Goal: Information Seeking & Learning: Check status

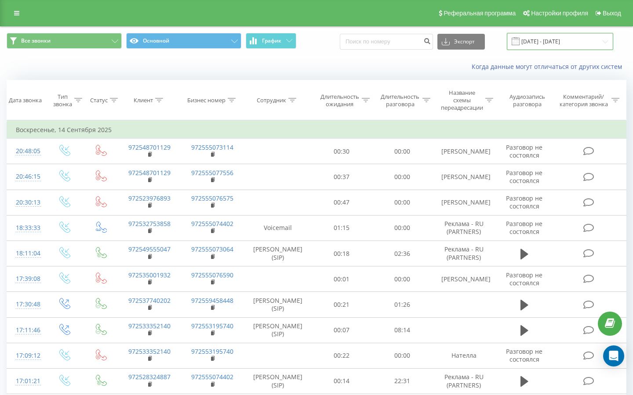
click at [552, 35] on input "14.08.2025 - 14.09.2025" at bounding box center [560, 41] width 106 height 17
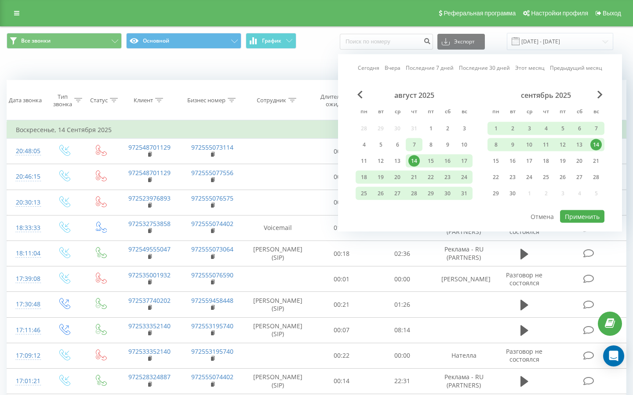
click at [412, 140] on div "7" at bounding box center [413, 144] width 11 height 11
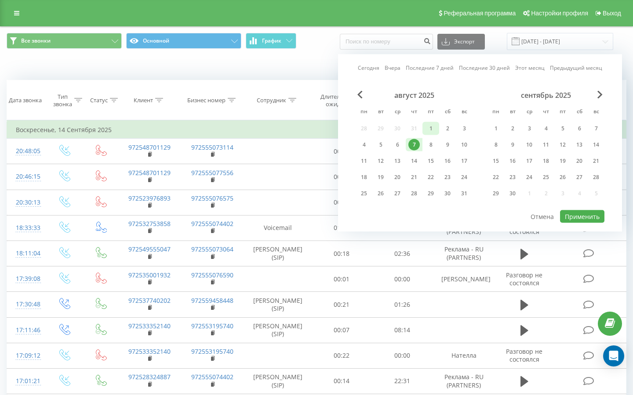
click at [427, 125] on div "1" at bounding box center [430, 128] width 11 height 11
click at [514, 194] on div "30" at bounding box center [512, 193] width 11 height 11
click at [569, 213] on button "Применить" at bounding box center [582, 216] width 44 height 13
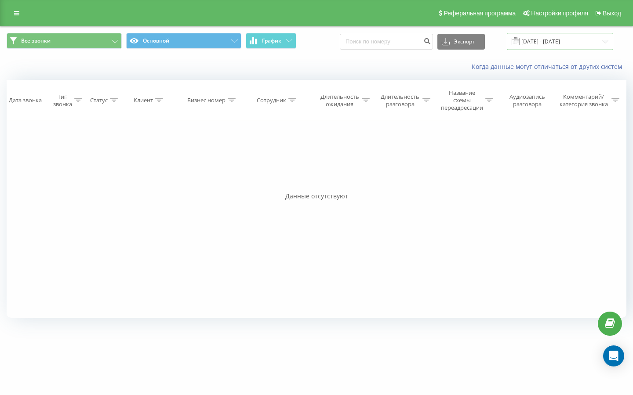
click at [538, 46] on input "30.09.2025 - 30.09.2025" at bounding box center [560, 41] width 106 height 17
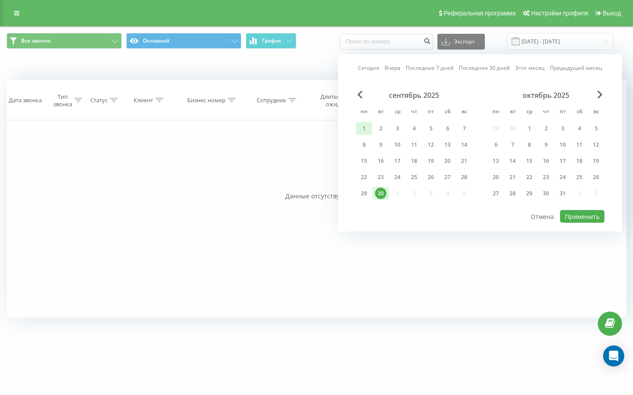
click at [362, 125] on div "1" at bounding box center [363, 128] width 11 height 11
click at [361, 95] on span "Previous Month" at bounding box center [359, 95] width 5 height 8
click at [430, 129] on div "1" at bounding box center [430, 128] width 11 height 11
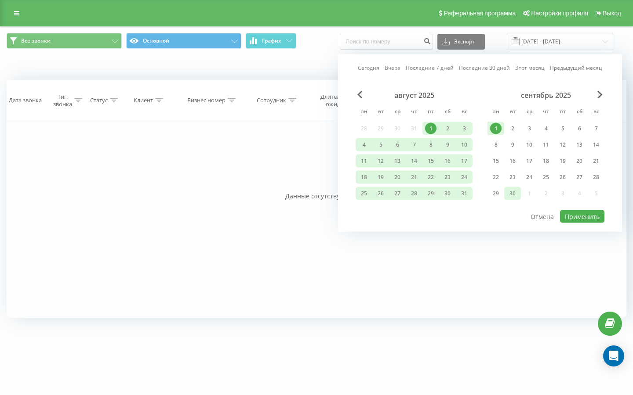
click at [509, 191] on div "30" at bounding box center [512, 193] width 11 height 11
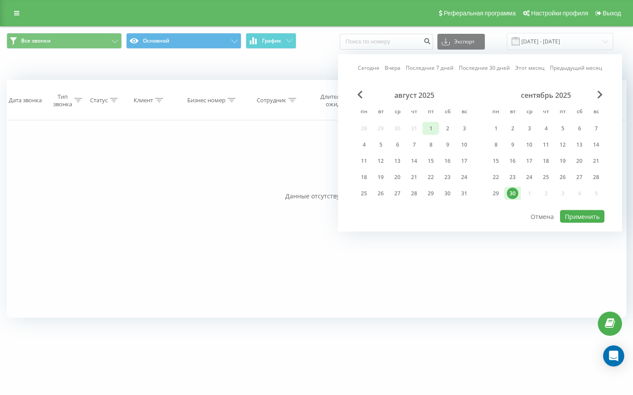
click at [434, 132] on div "1" at bounding box center [430, 128] width 11 height 11
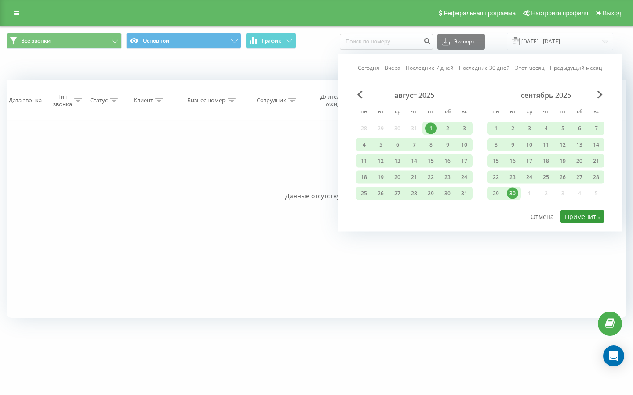
click at [572, 215] on button "Применить" at bounding box center [582, 216] width 44 height 13
type input "[DATE] - [DATE]"
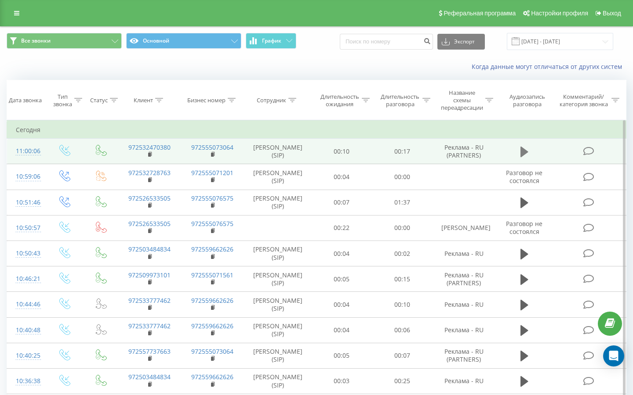
click at [525, 154] on icon at bounding box center [524, 152] width 8 height 11
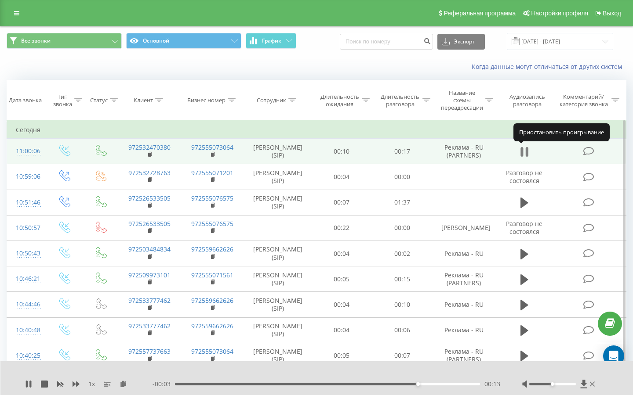
click at [527, 152] on icon at bounding box center [526, 152] width 3 height 10
click at [150, 154] on rect at bounding box center [149, 155] width 3 height 4
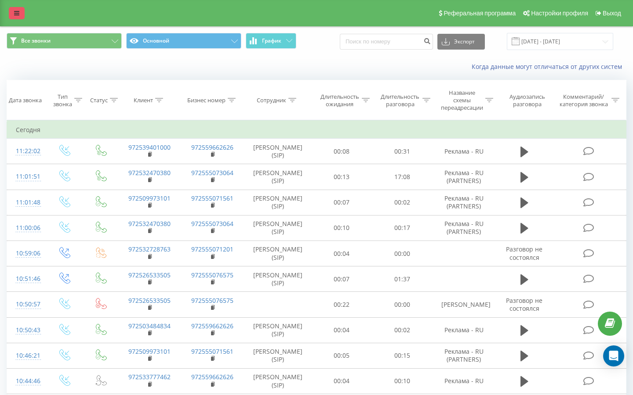
click at [17, 12] on icon at bounding box center [16, 13] width 5 height 6
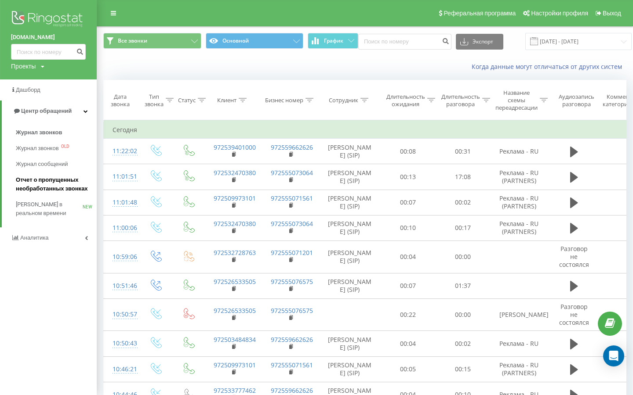
click at [41, 183] on span "Отчет о пропущенных необработанных звонках" at bounding box center [54, 185] width 76 height 18
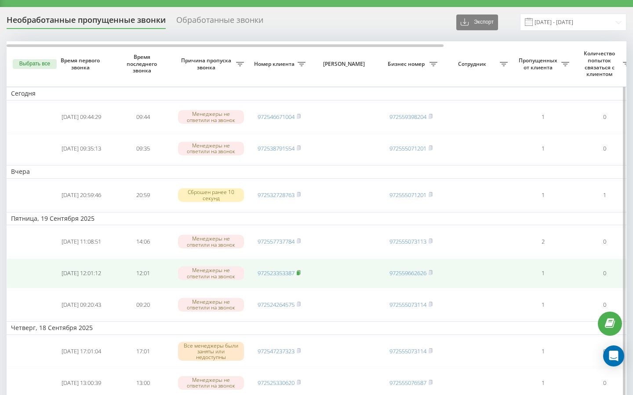
click at [299, 273] on rect at bounding box center [298, 273] width 3 height 4
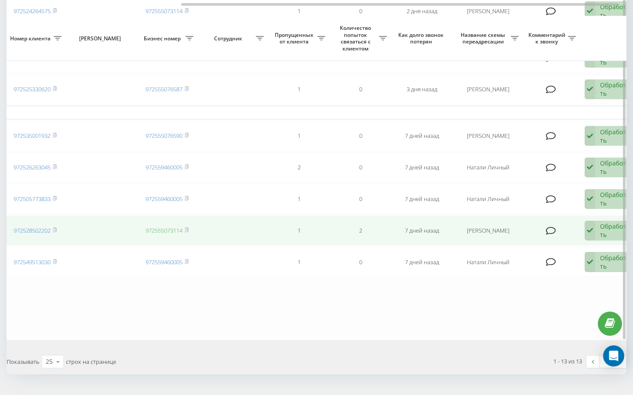
scroll to position [334, 0]
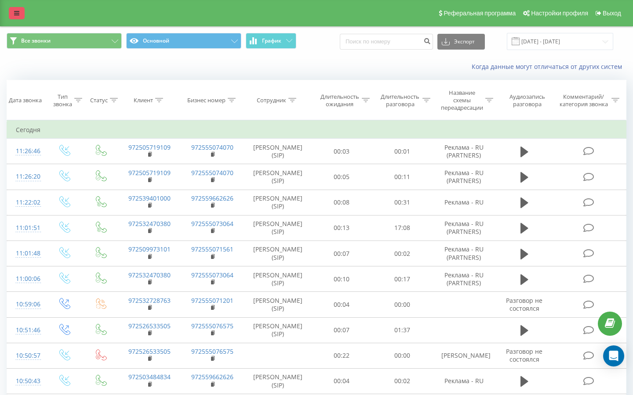
click at [16, 12] on icon at bounding box center [16, 13] width 5 height 6
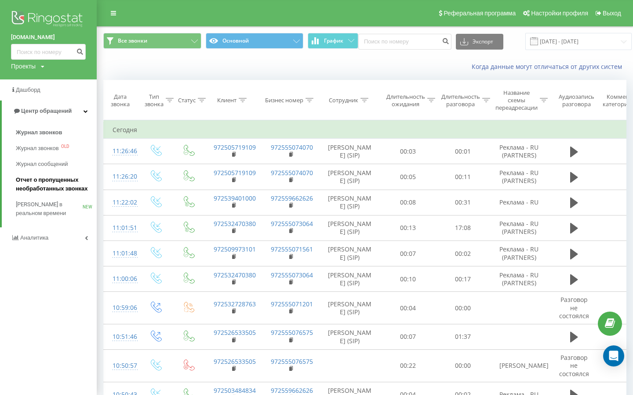
click at [53, 187] on span "Отчет о пропущенных необработанных звонках" at bounding box center [54, 185] width 76 height 18
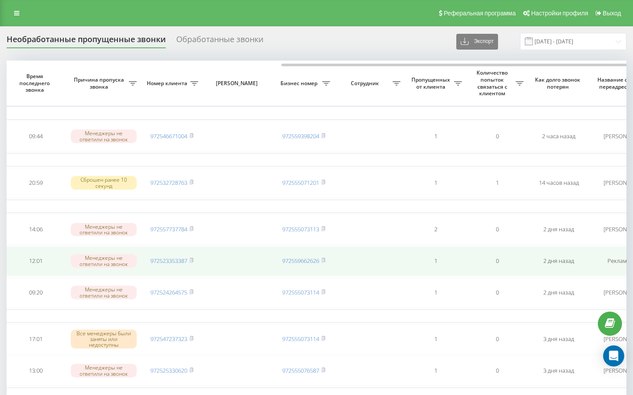
scroll to position [0, 93]
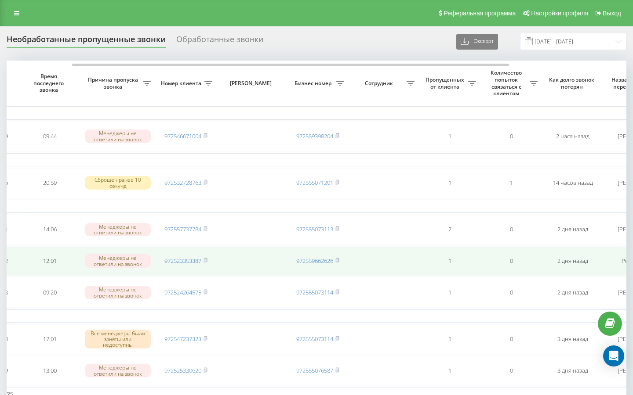
click at [210, 261] on td "972523353387" at bounding box center [186, 261] width 62 height 30
click at [206, 261] on rect at bounding box center [204, 261] width 3 height 4
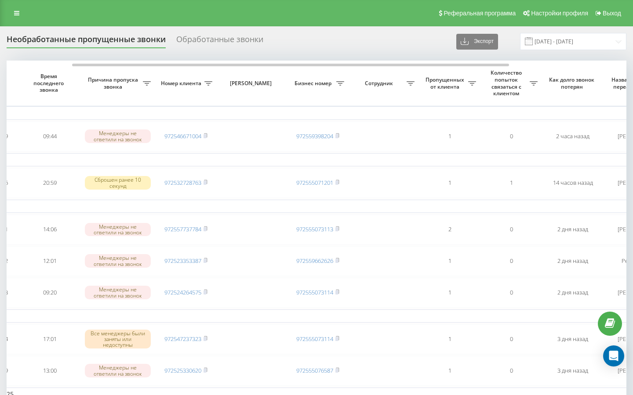
scroll to position [0, 259]
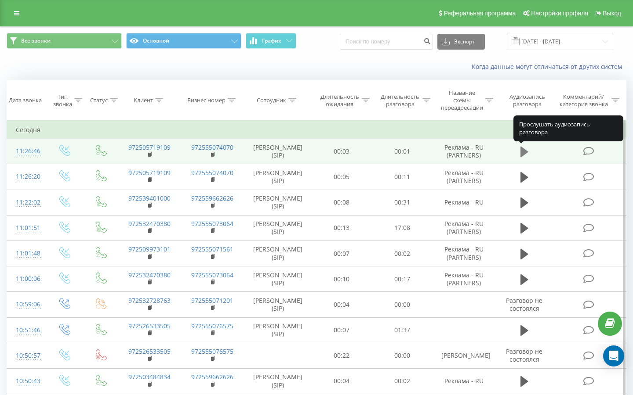
click at [525, 153] on icon at bounding box center [524, 152] width 8 height 11
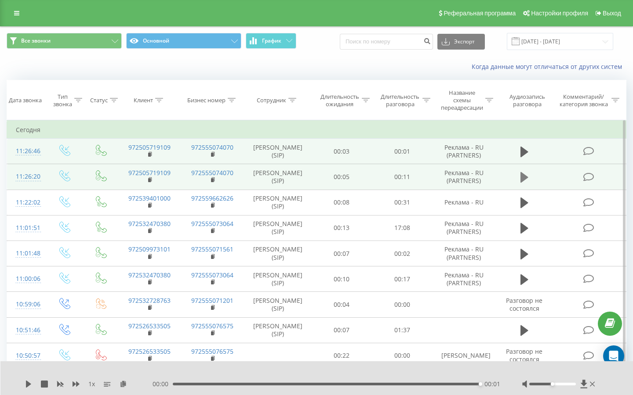
click at [522, 180] on icon at bounding box center [524, 177] width 8 height 11
click at [149, 180] on rect at bounding box center [149, 180] width 3 height 4
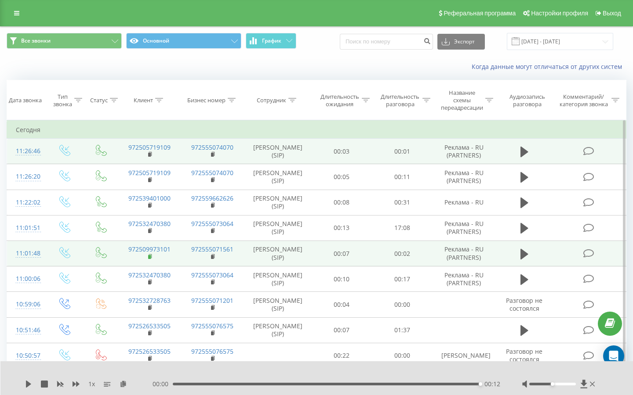
click at [151, 257] on icon at bounding box center [150, 257] width 5 height 6
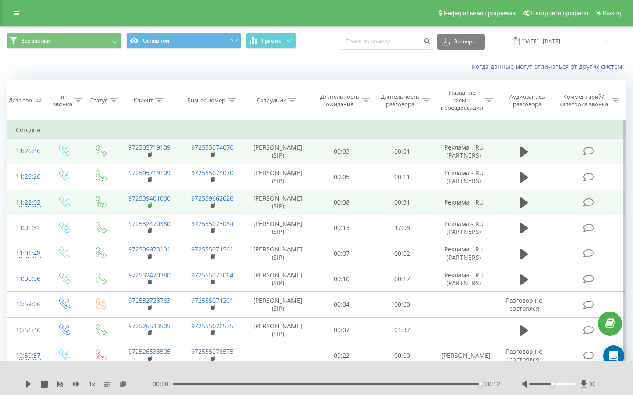
click at [151, 205] on icon at bounding box center [150, 206] width 5 height 6
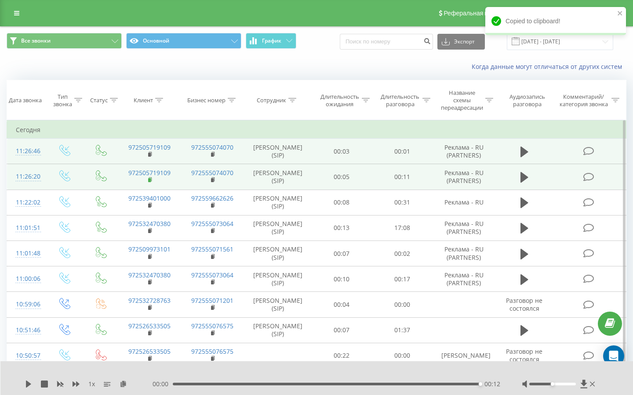
click at [150, 182] on rect at bounding box center [149, 180] width 3 height 4
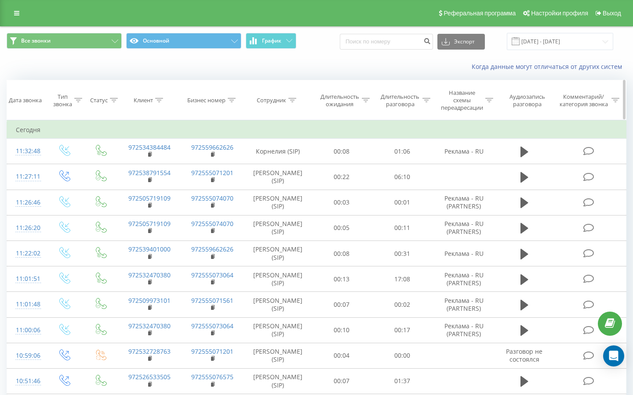
click at [161, 99] on icon at bounding box center [159, 100] width 8 height 4
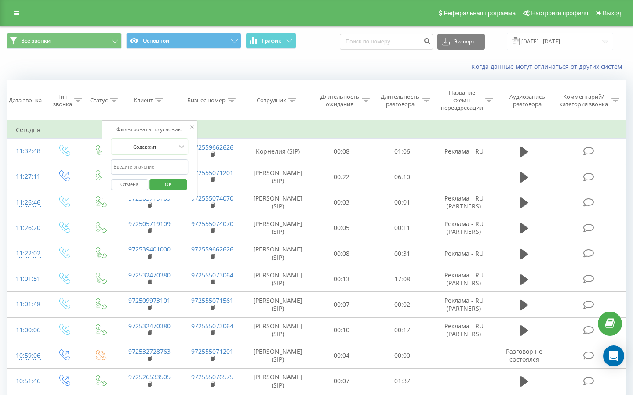
click at [148, 163] on input "text" at bounding box center [149, 166] width 77 height 15
paste input "972505719109"
type input "972505719109"
click at [171, 185] on span "OK" at bounding box center [168, 184] width 25 height 14
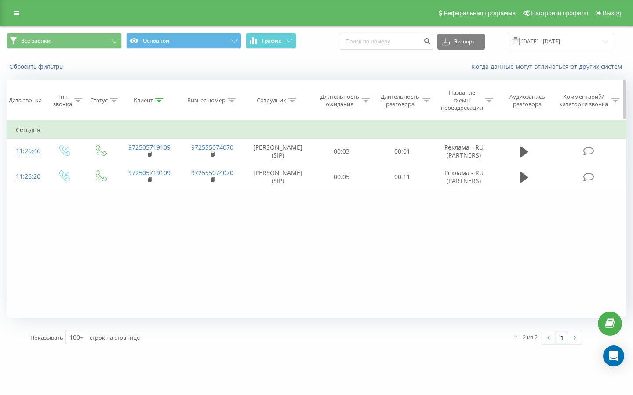
click at [162, 99] on icon at bounding box center [159, 100] width 8 height 4
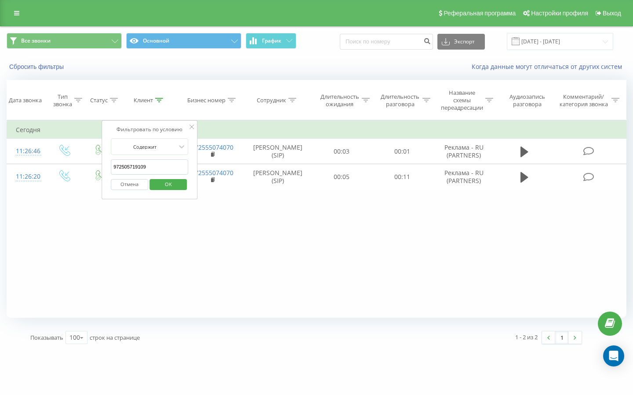
click at [134, 181] on button "Отмена" at bounding box center [129, 184] width 37 height 11
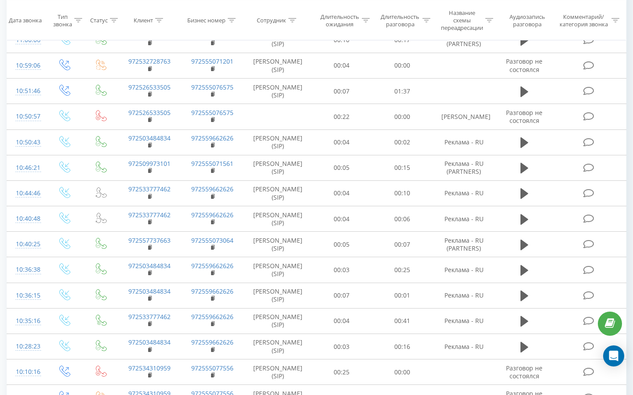
scroll to position [338, 0]
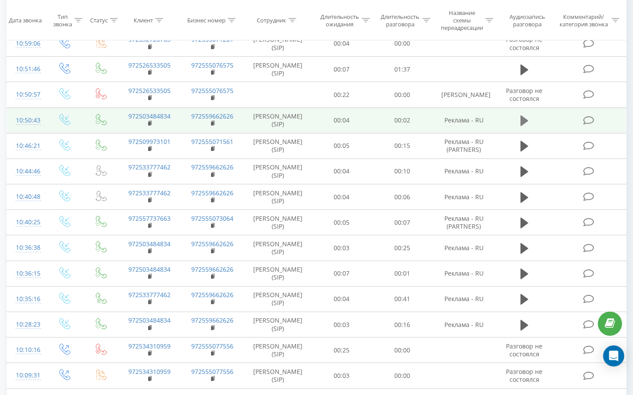
click at [521, 123] on icon at bounding box center [524, 121] width 8 height 11
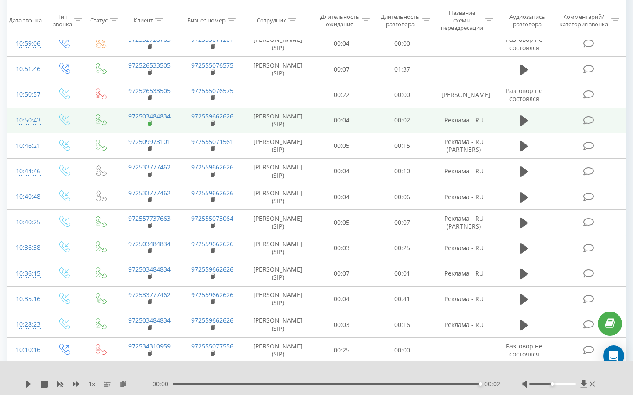
click at [151, 123] on icon at bounding box center [150, 123] width 5 height 6
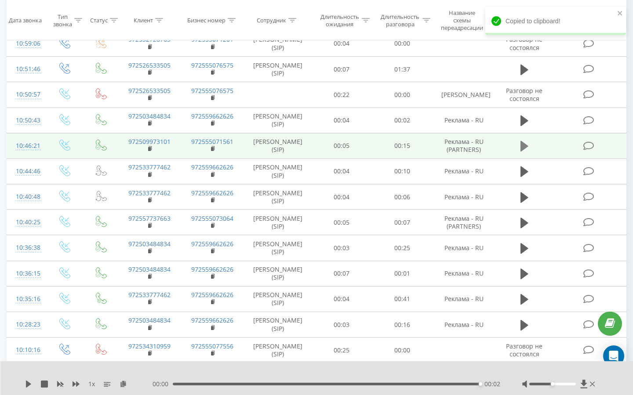
click at [528, 148] on icon at bounding box center [524, 146] width 8 height 12
click at [148, 149] on rect at bounding box center [149, 149] width 3 height 4
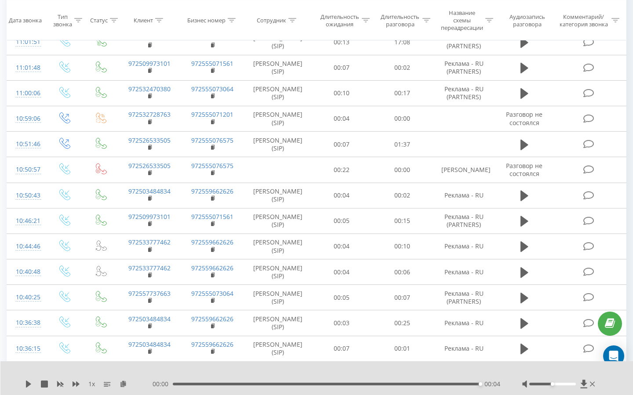
scroll to position [275, 0]
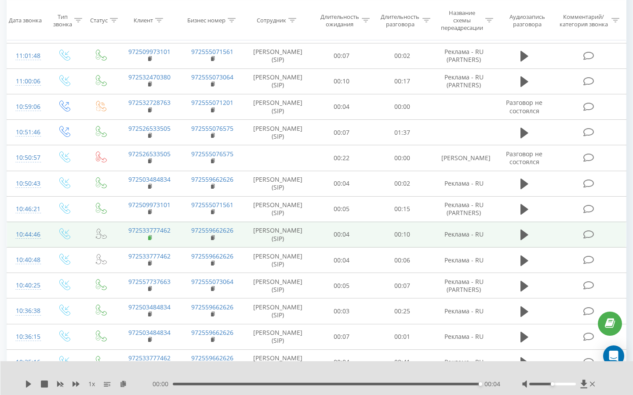
click at [148, 239] on rect at bounding box center [149, 238] width 3 height 4
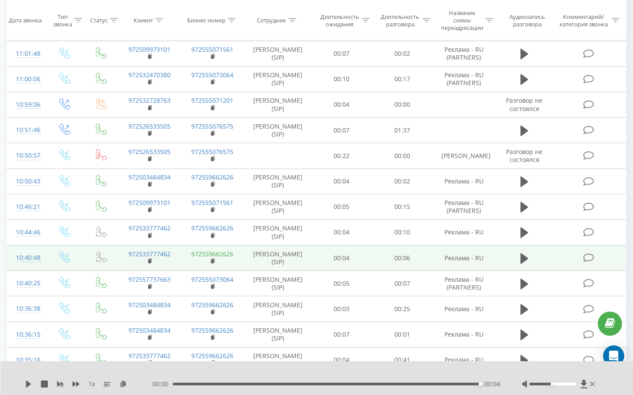
scroll to position [279, 0]
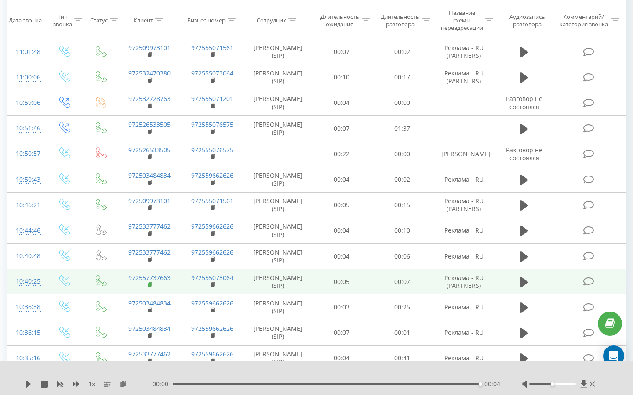
click at [151, 283] on icon at bounding box center [150, 285] width 5 height 6
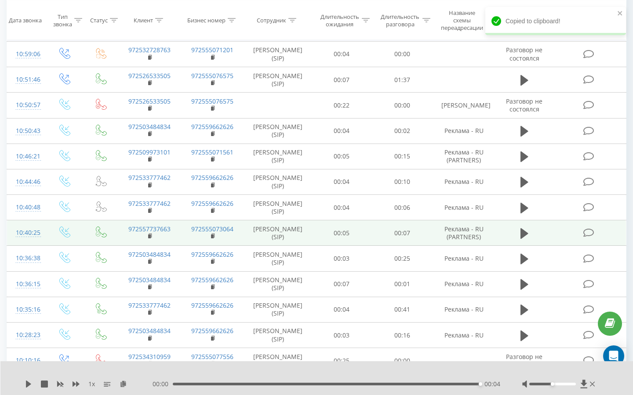
scroll to position [328, 0]
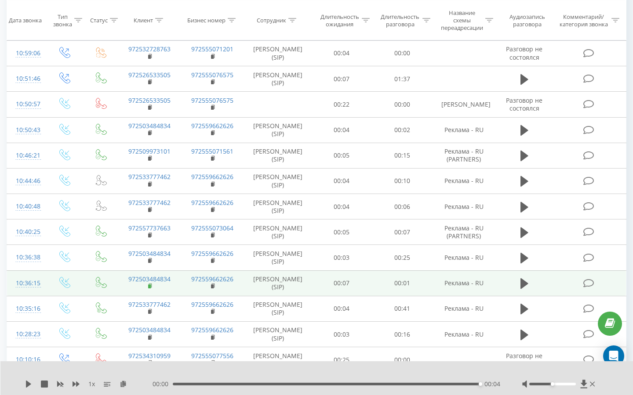
click at [150, 287] on rect at bounding box center [149, 287] width 3 height 4
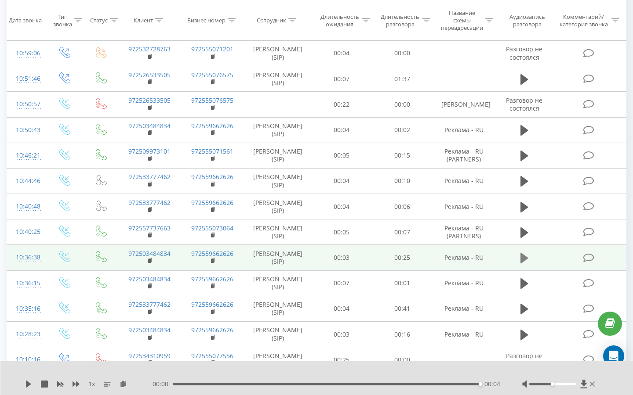
click at [517, 253] on button at bounding box center [523, 258] width 13 height 13
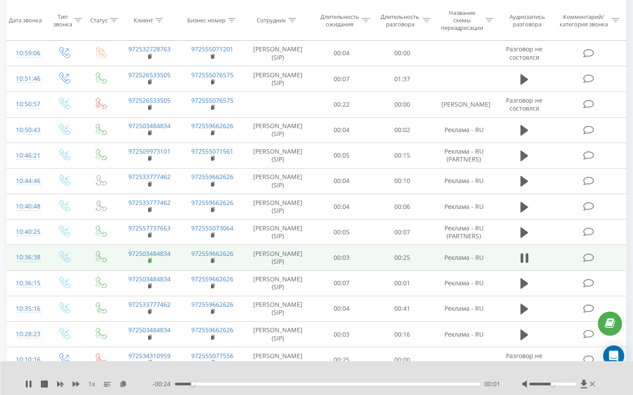
click at [151, 261] on icon at bounding box center [150, 261] width 5 height 6
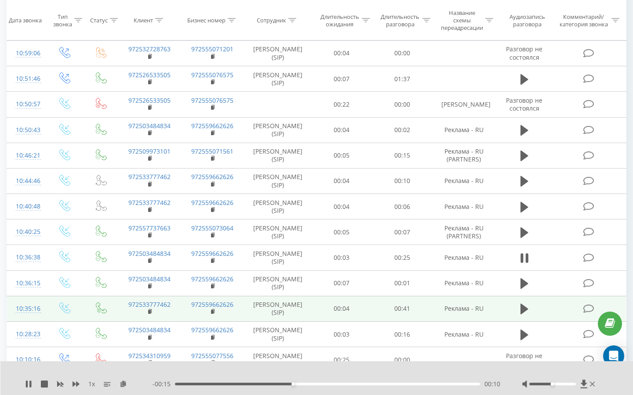
scroll to position [331, 0]
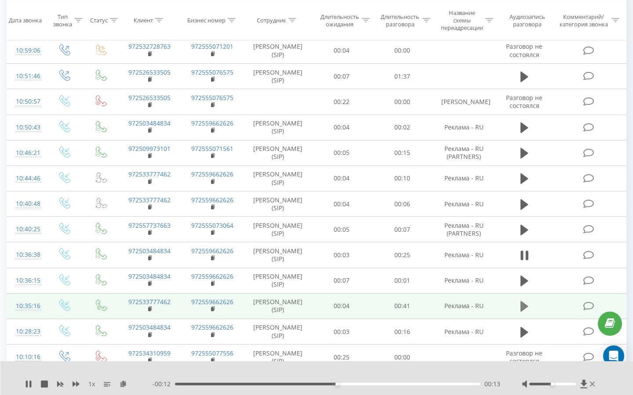
click at [521, 305] on icon at bounding box center [524, 306] width 8 height 11
click at [149, 309] on rect at bounding box center [149, 310] width 3 height 4
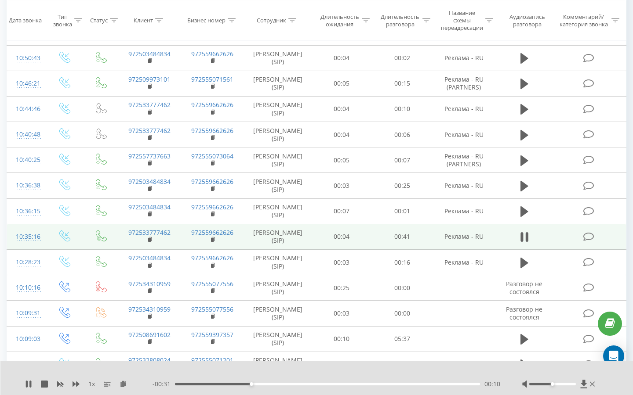
scroll to position [405, 0]
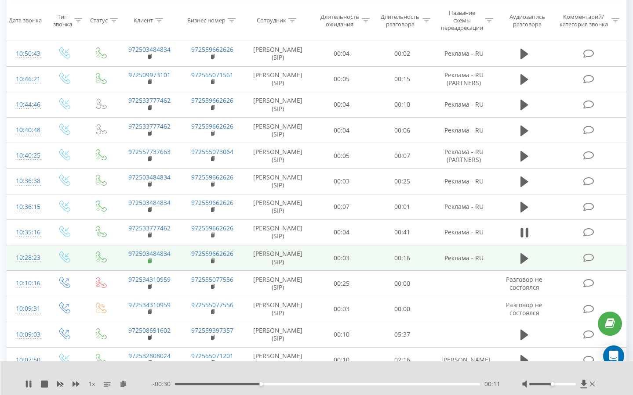
click at [150, 261] on rect at bounding box center [149, 262] width 3 height 4
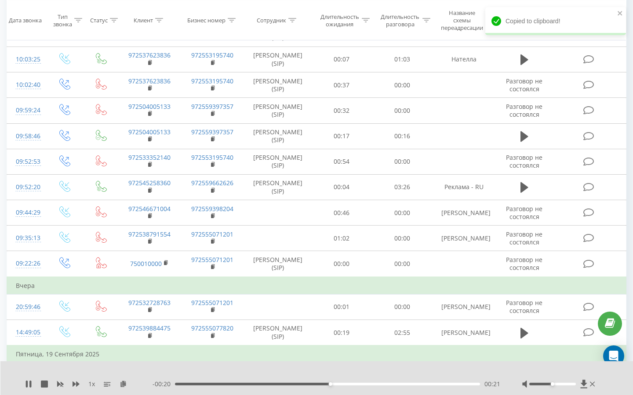
scroll to position [450, 0]
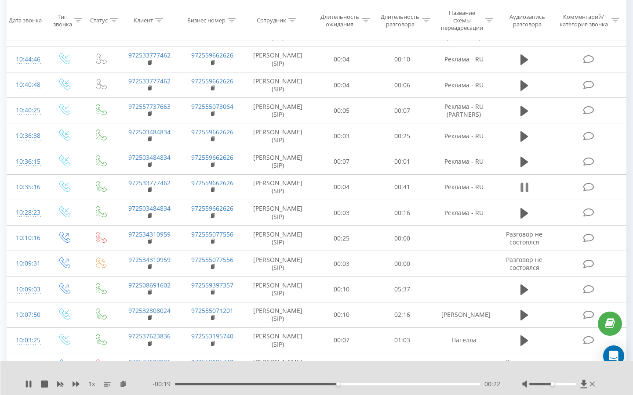
click at [525, 189] on icon at bounding box center [526, 188] width 3 height 10
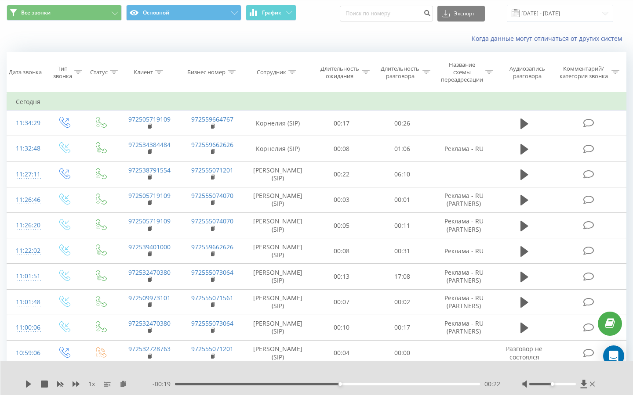
scroll to position [30, 0]
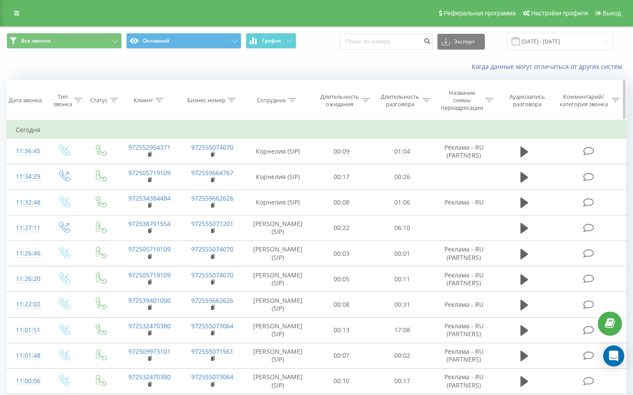
click at [162, 103] on div at bounding box center [159, 100] width 8 height 7
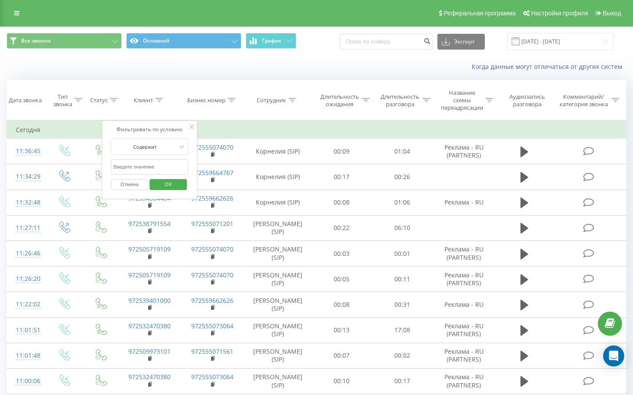
click at [132, 182] on button "Отмена" at bounding box center [129, 184] width 37 height 11
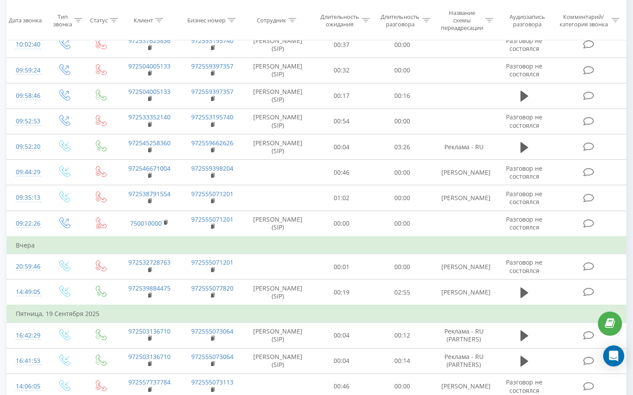
scroll to position [794, 0]
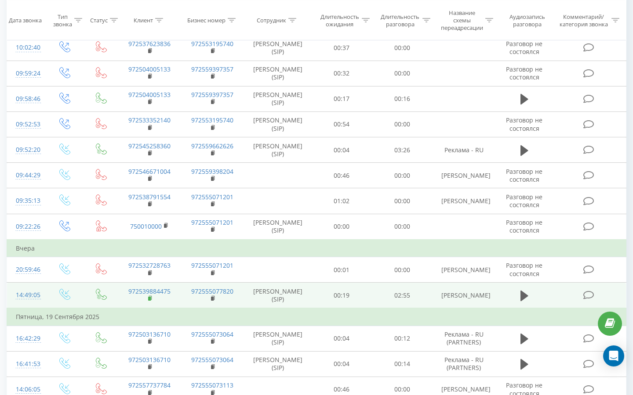
click at [151, 302] on icon at bounding box center [150, 299] width 5 height 6
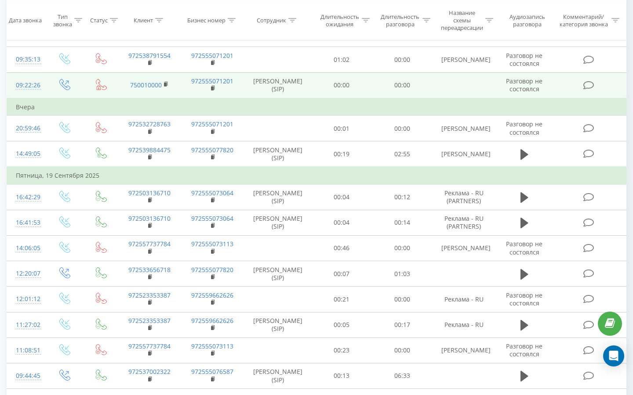
scroll to position [937, 0]
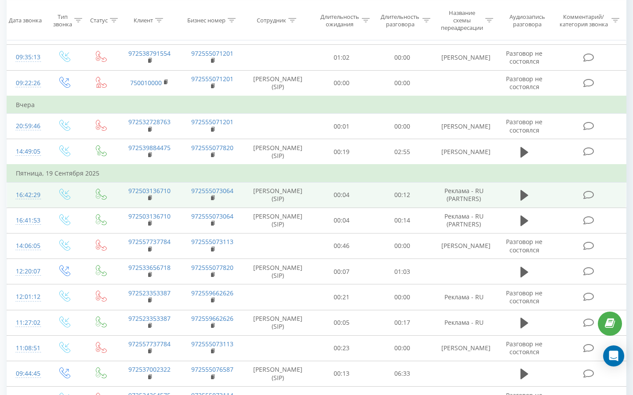
click at [533, 202] on td at bounding box center [524, 194] width 58 height 25
click at [525, 201] on icon at bounding box center [524, 195] width 8 height 11
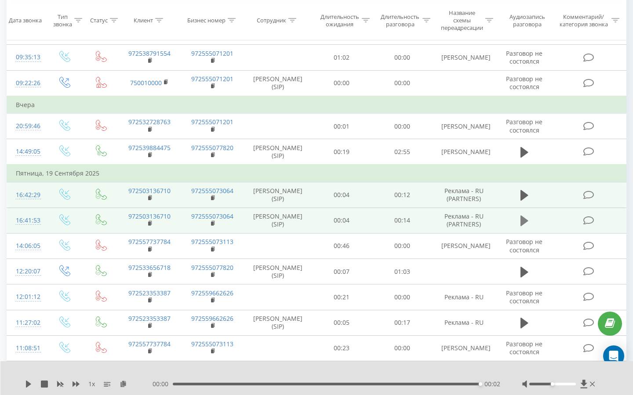
click at [521, 226] on icon at bounding box center [524, 221] width 8 height 11
click at [149, 226] on rect at bounding box center [149, 224] width 3 height 4
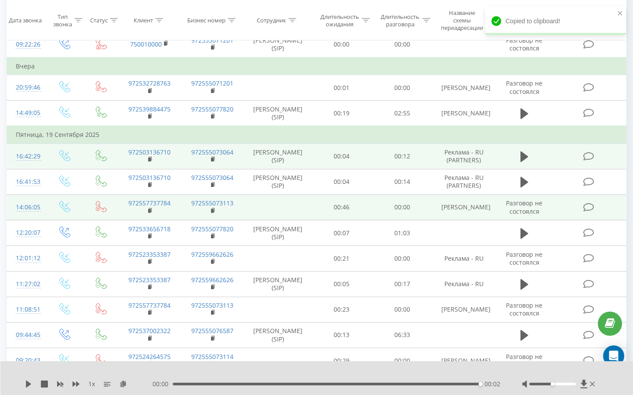
scroll to position [979, 0]
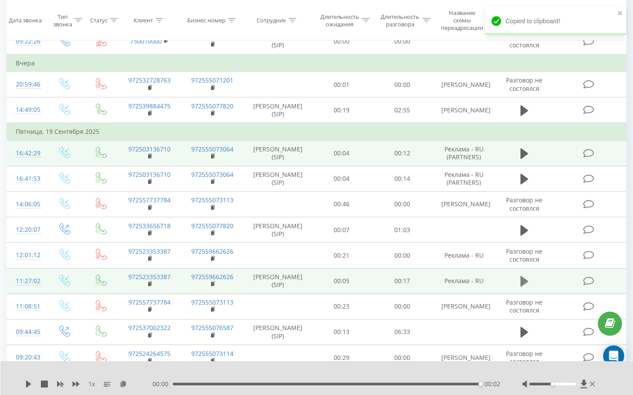
click at [527, 288] on icon at bounding box center [524, 281] width 8 height 12
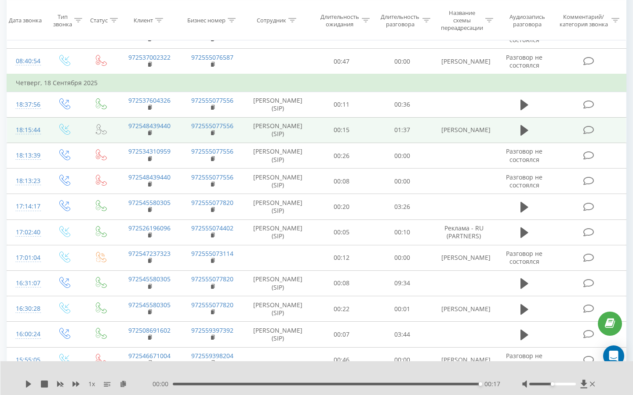
scroll to position [1313, 0]
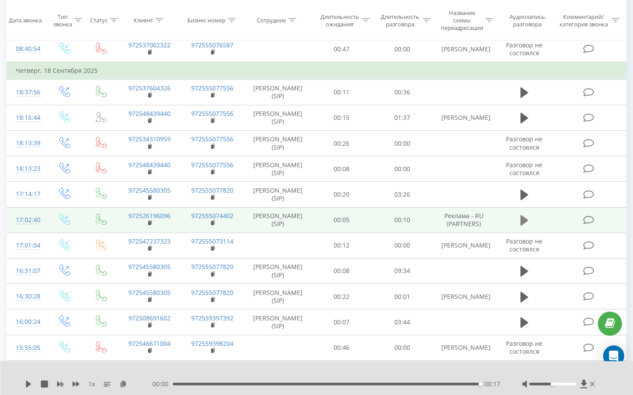
click at [520, 226] on icon at bounding box center [524, 220] width 8 height 11
click at [149, 226] on icon at bounding box center [150, 223] width 5 height 6
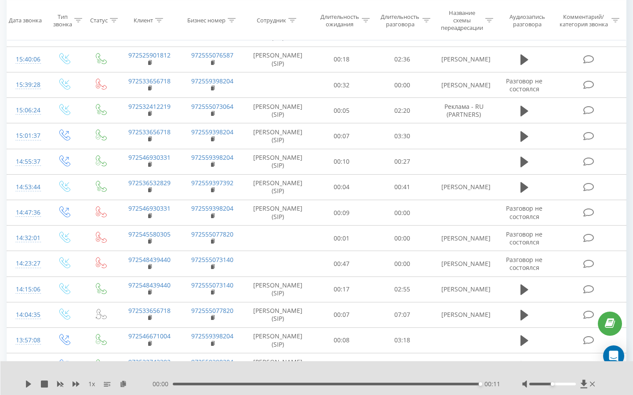
scroll to position [1655, 0]
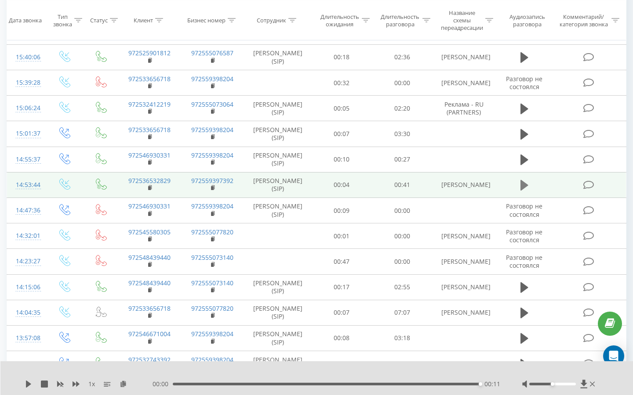
click at [519, 192] on button at bounding box center [523, 185] width 13 height 13
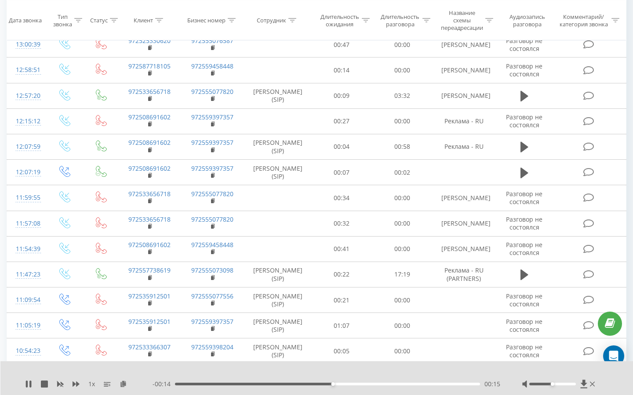
scroll to position [2258, 0]
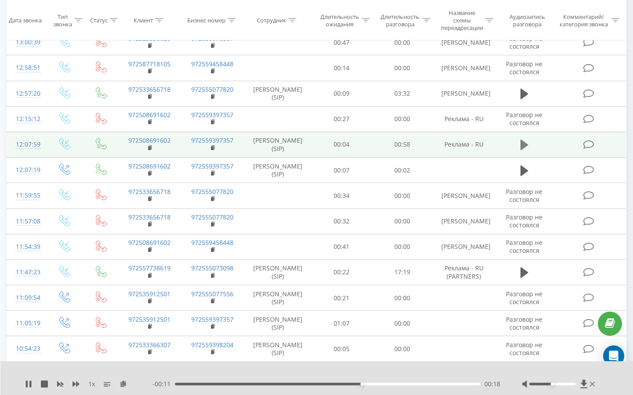
click at [525, 151] on icon at bounding box center [524, 145] width 8 height 12
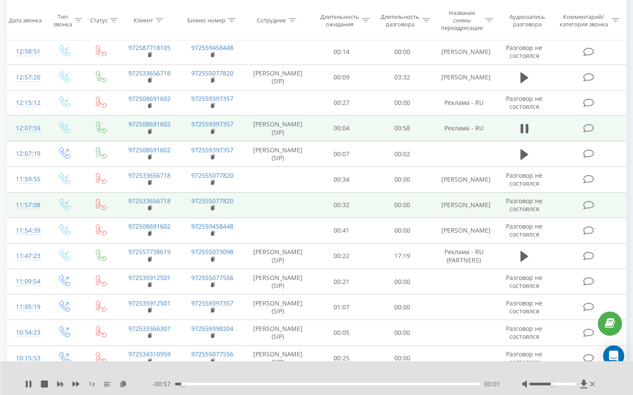
scroll to position [2275, 0]
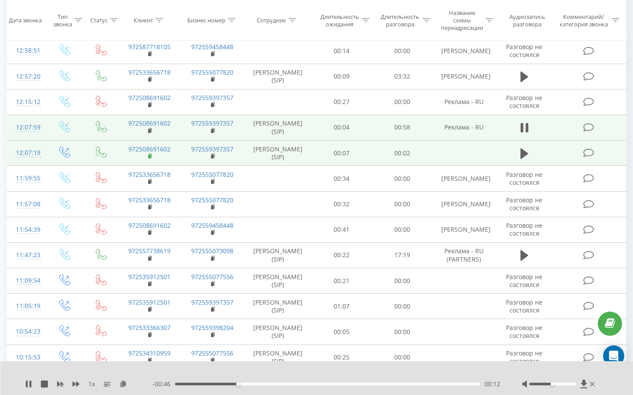
click at [149, 159] on icon at bounding box center [150, 156] width 5 height 6
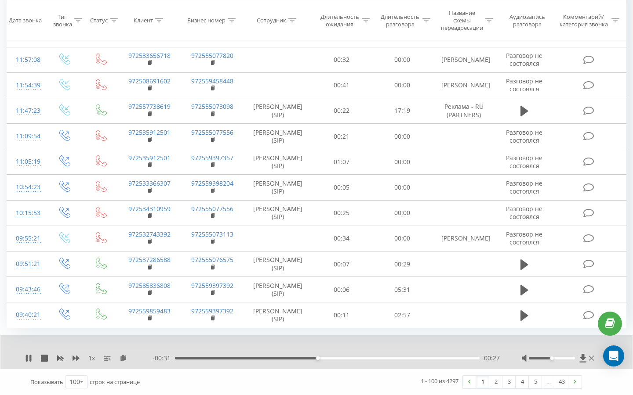
scroll to position [2508, 0]
click at [493, 385] on link "2" at bounding box center [495, 382] width 13 height 12
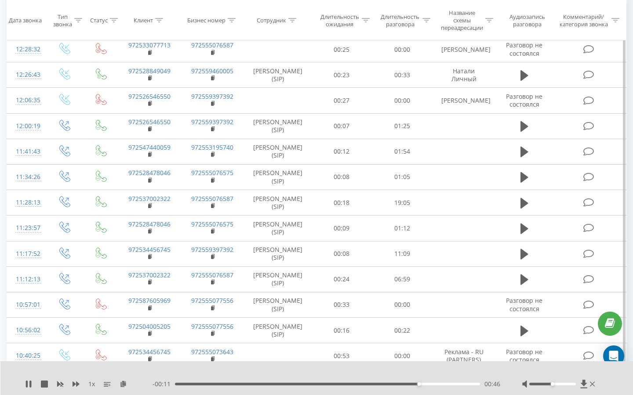
scroll to position [1015, 0]
click at [28, 383] on icon at bounding box center [28, 384] width 7 height 7
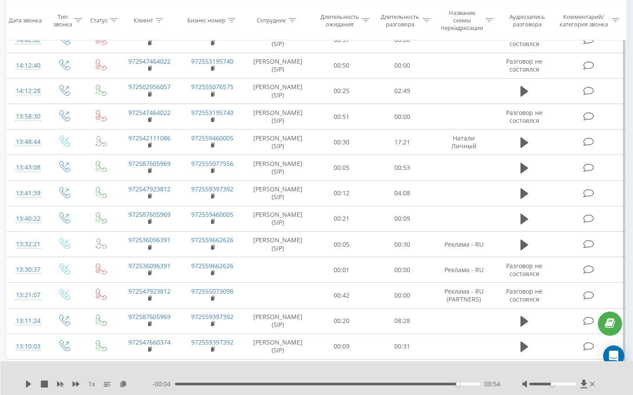
scroll to position [2459, 0]
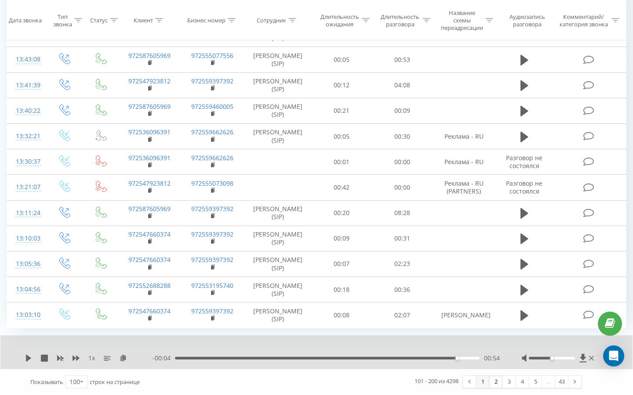
click at [481, 384] on link "1" at bounding box center [482, 382] width 13 height 12
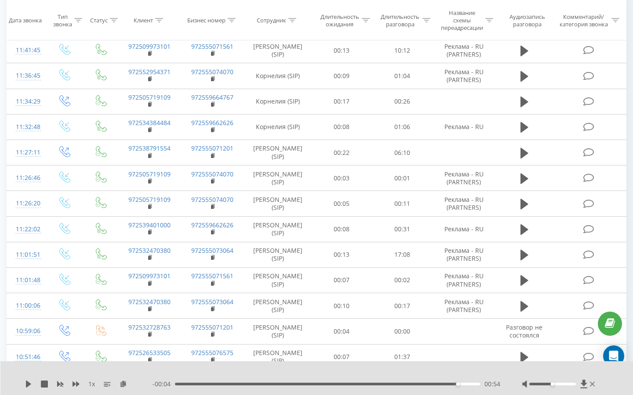
scroll to position [58, 0]
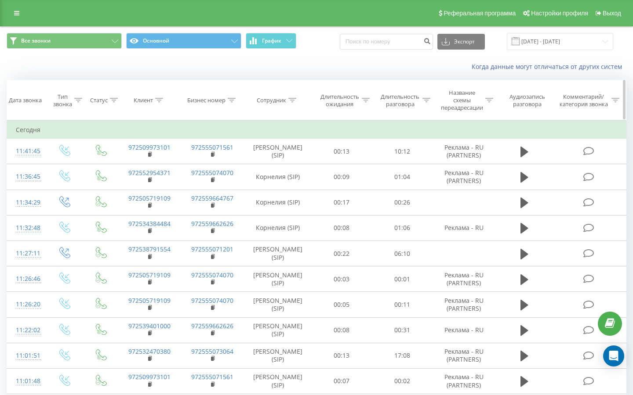
click at [158, 101] on icon at bounding box center [159, 100] width 8 height 4
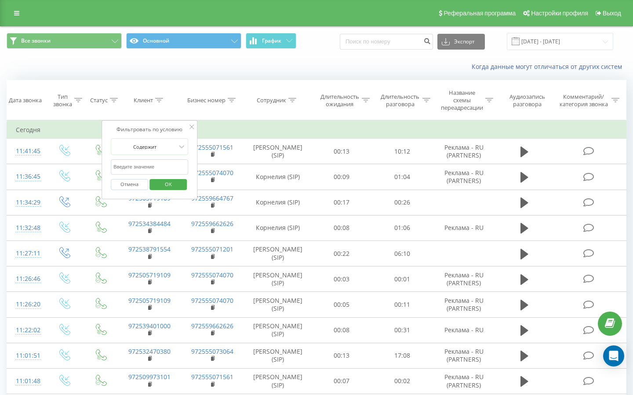
click at [132, 169] on input "text" at bounding box center [149, 166] width 77 height 15
paste input "0534828148"
click at [117, 166] on input "0534828148" at bounding box center [149, 166] width 77 height 15
type input "534828148"
click at [164, 177] on span "OK" at bounding box center [168, 184] width 25 height 14
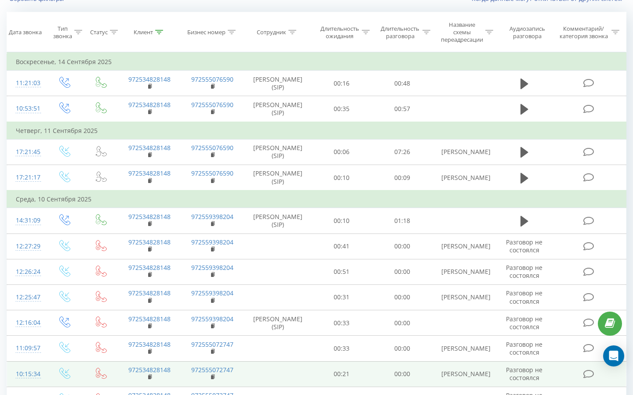
scroll to position [69, 0]
